Goal: Find specific page/section: Find specific page/section

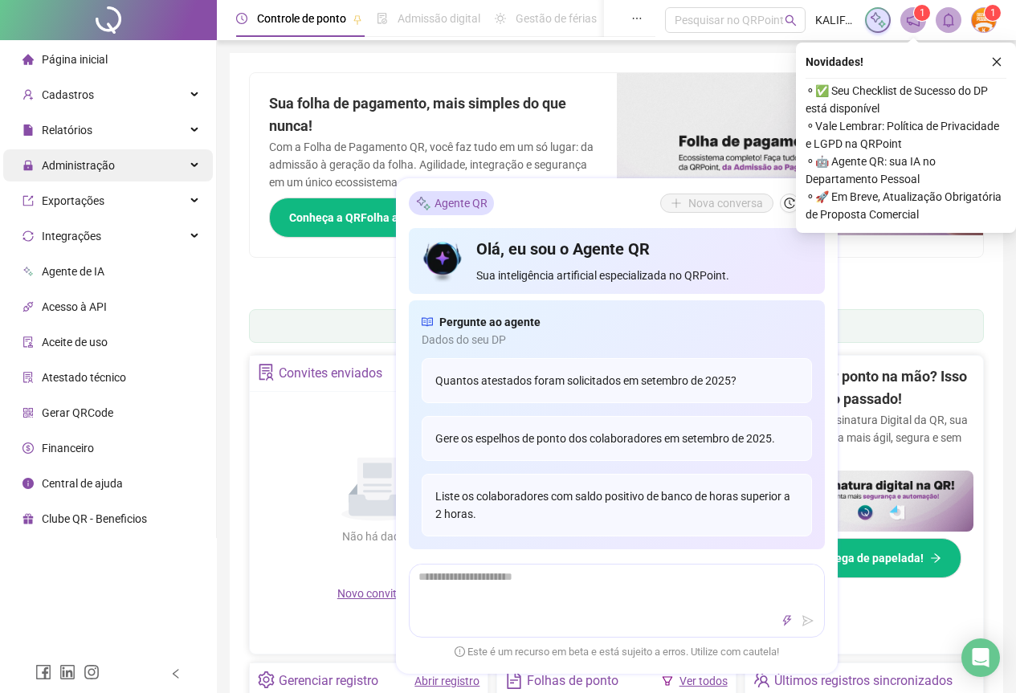
click at [91, 156] on span "Administração" at bounding box center [68, 165] width 92 height 32
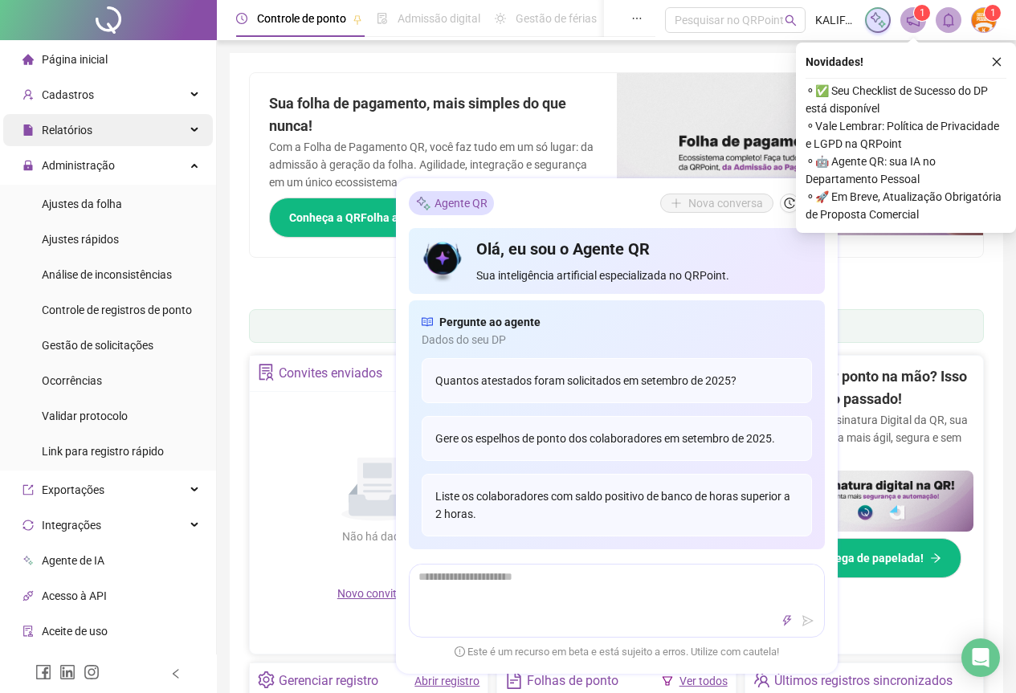
click at [89, 124] on span "Relatórios" at bounding box center [67, 130] width 51 height 13
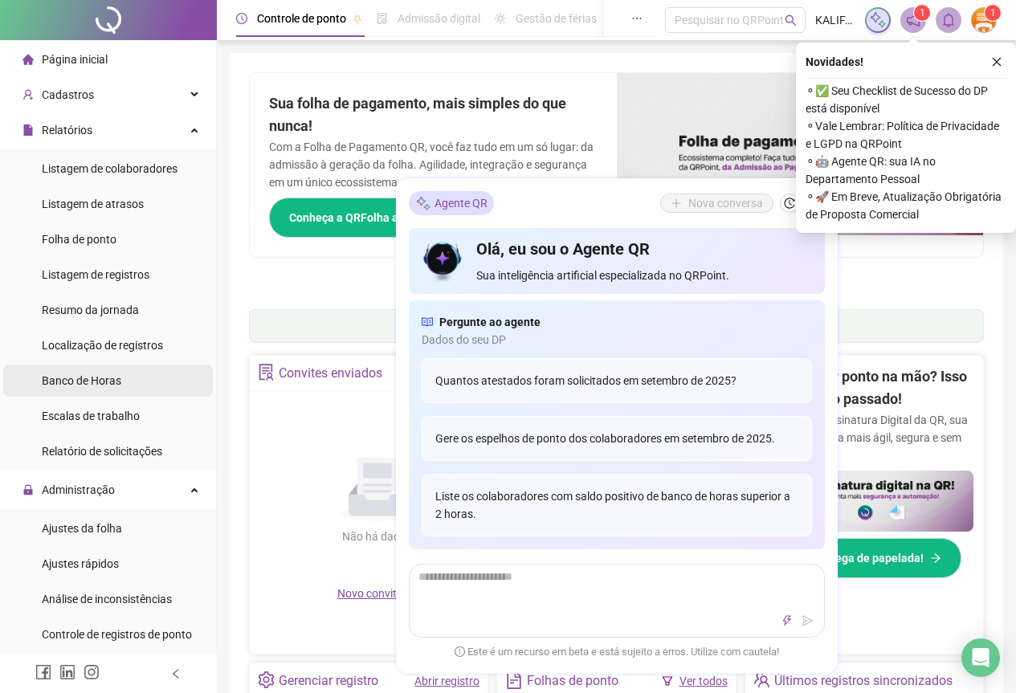
click at [86, 379] on span "Banco de Horas" at bounding box center [82, 380] width 80 height 13
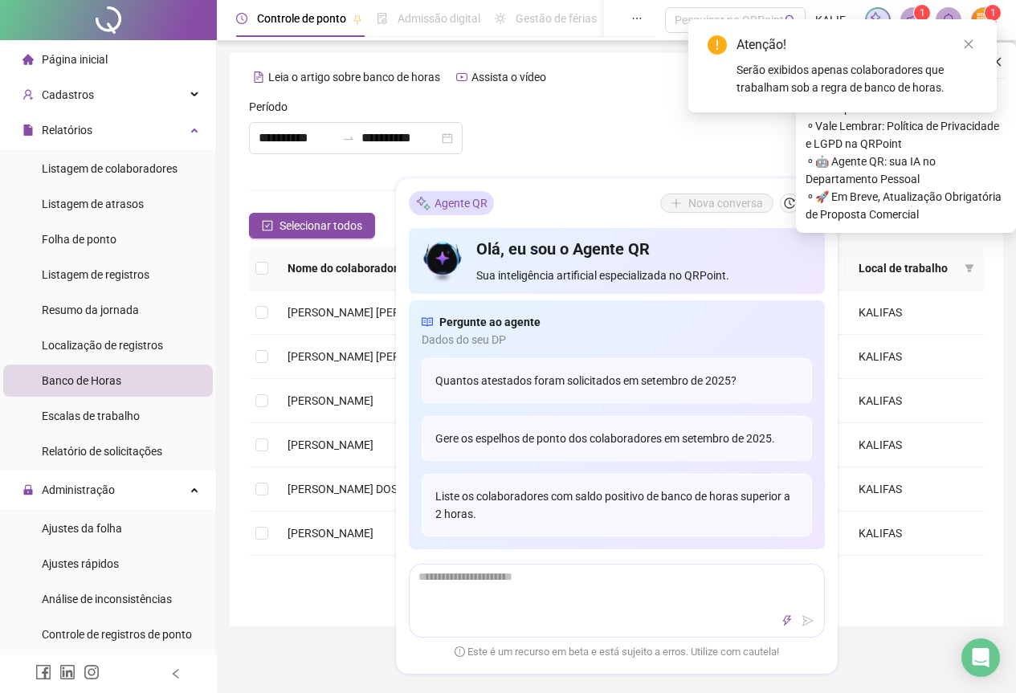
type input "**********"
click at [972, 40] on icon "close" at bounding box center [968, 44] width 11 height 11
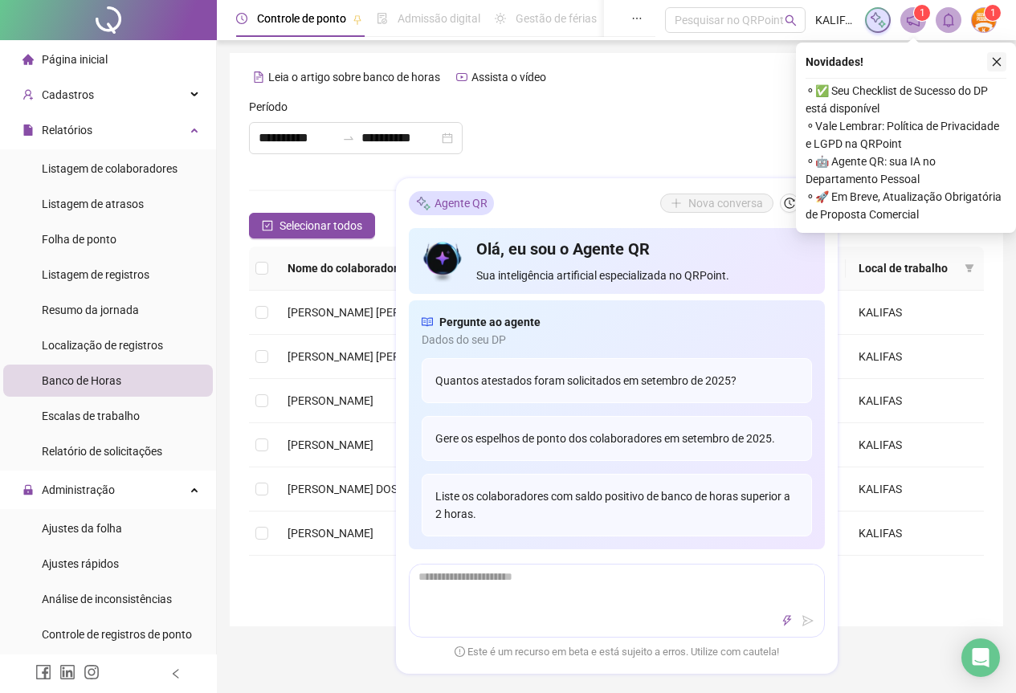
click at [996, 59] on icon "close" at bounding box center [996, 61] width 11 height 11
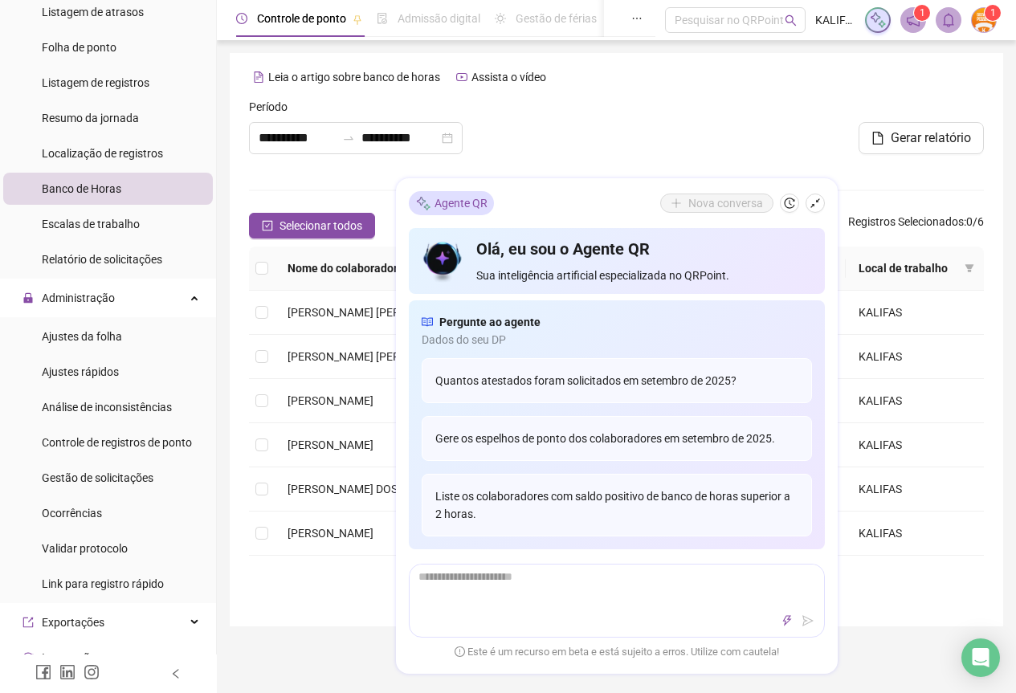
scroll to position [137, 0]
